Goal: Task Accomplishment & Management: Manage account settings

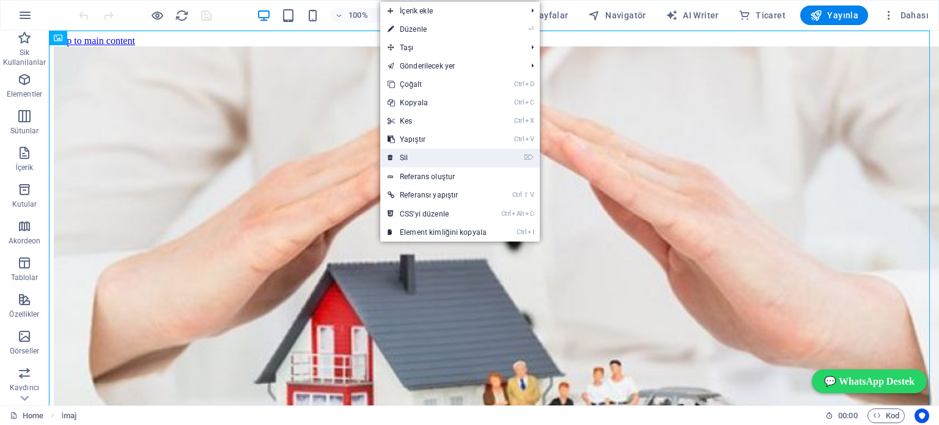
click at [404, 153] on link "⌦ Sil" at bounding box center [437, 158] width 114 height 18
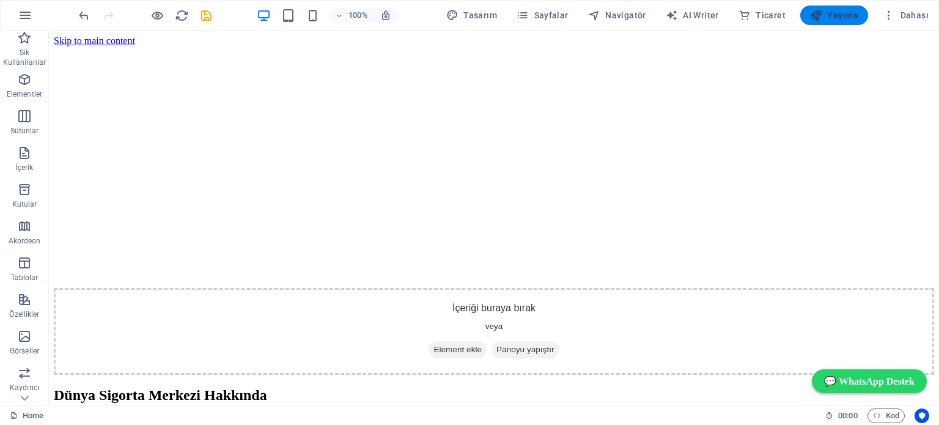
click at [841, 17] on span "Yayınla" at bounding box center [834, 15] width 48 height 12
checkbox input "false"
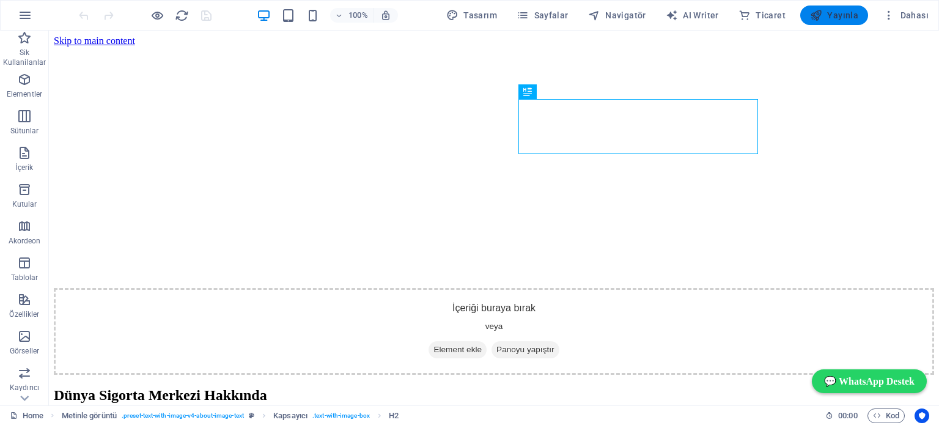
click at [837, 18] on span "Yayınla" at bounding box center [834, 15] width 48 height 12
click at [839, 14] on span "Yayınla" at bounding box center [834, 15] width 48 height 12
click at [841, 13] on span "Yayınla" at bounding box center [834, 15] width 48 height 12
